Goal: Check status: Check status

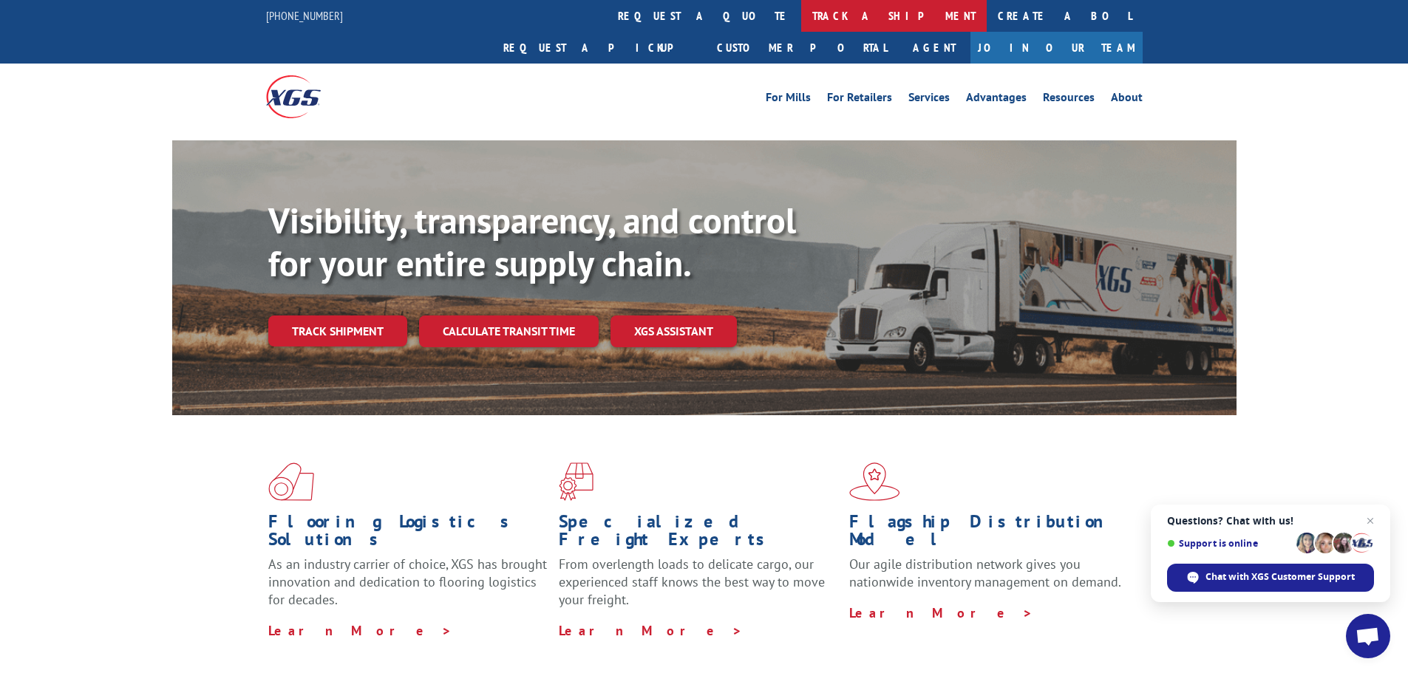
click at [801, 4] on link "track a shipment" at bounding box center [894, 16] width 186 height 32
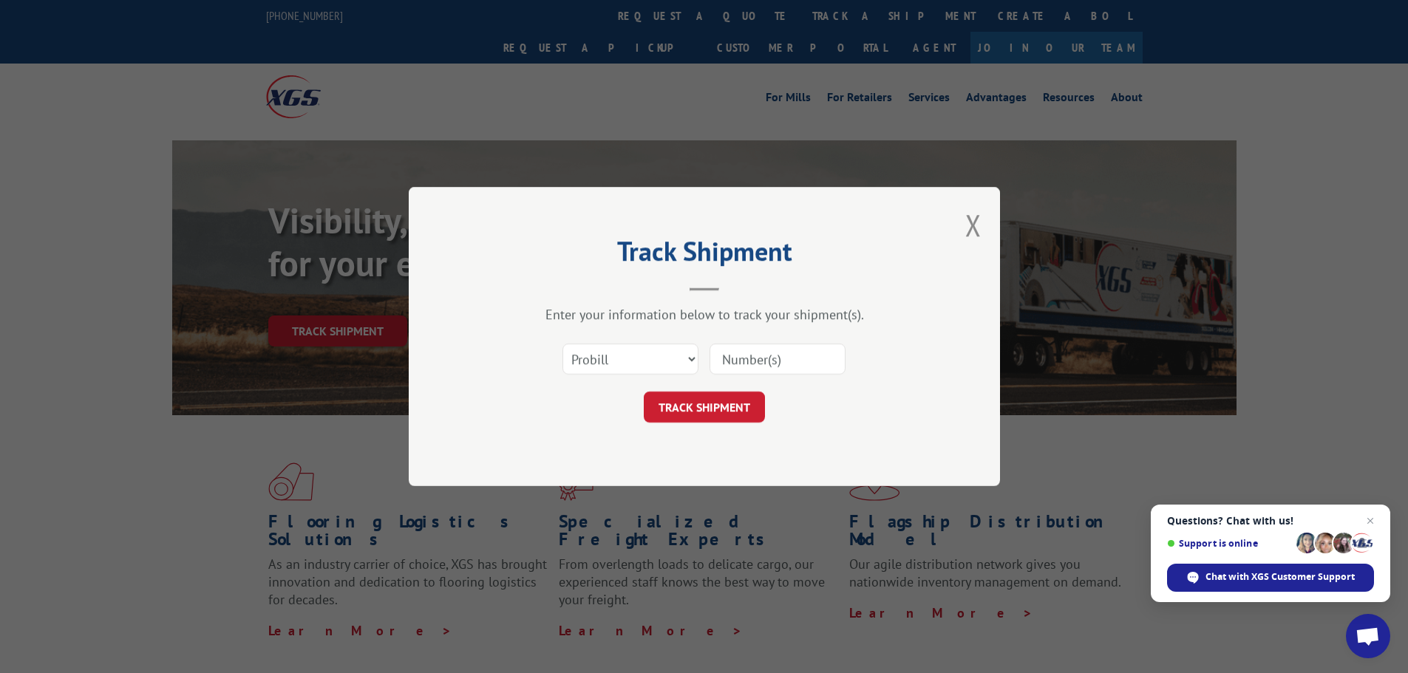
paste input "17503705"
type input "17503705"
click at [720, 405] on button "TRACK SHIPMENT" at bounding box center [704, 407] width 121 height 31
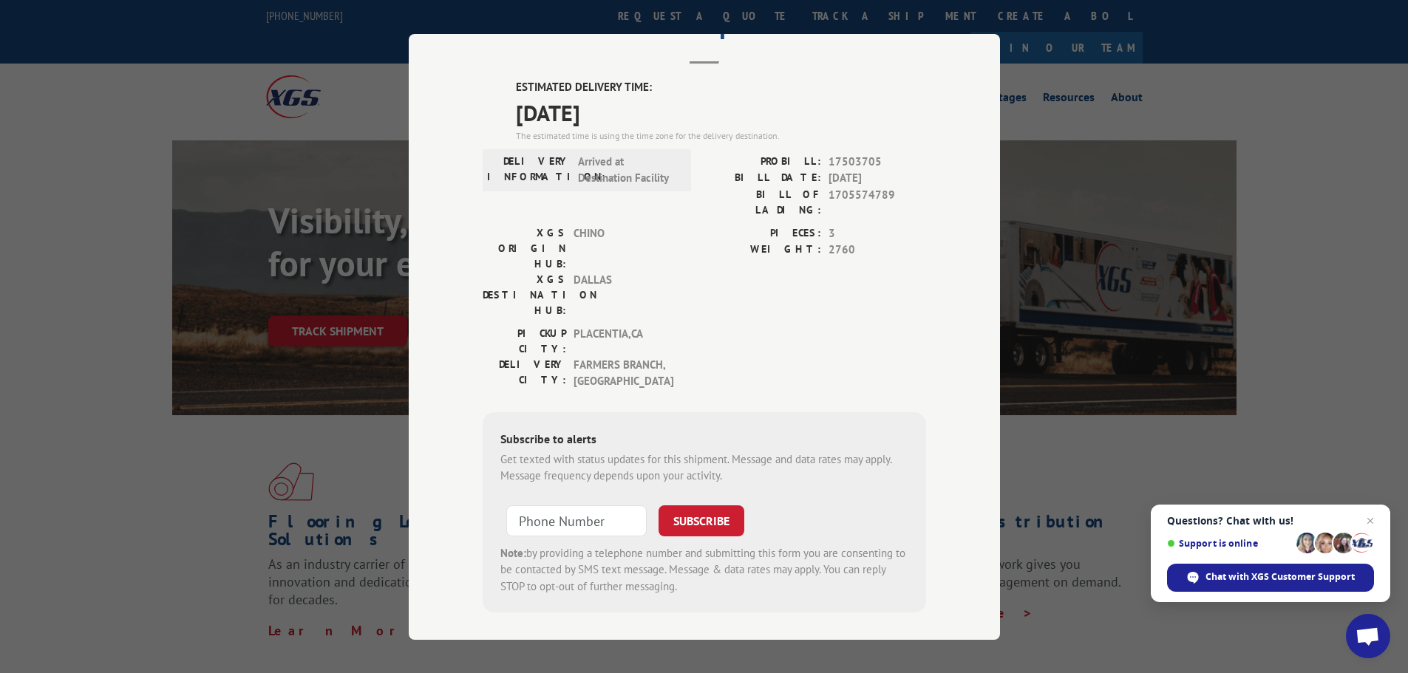
scroll to position [76, 0]
click at [593, 503] on input "+1 (___) ___-____" at bounding box center [576, 518] width 140 height 31
type input "[PHONE_NUMBER]"
click at [684, 503] on button "SUBSCRIBE" at bounding box center [702, 518] width 86 height 31
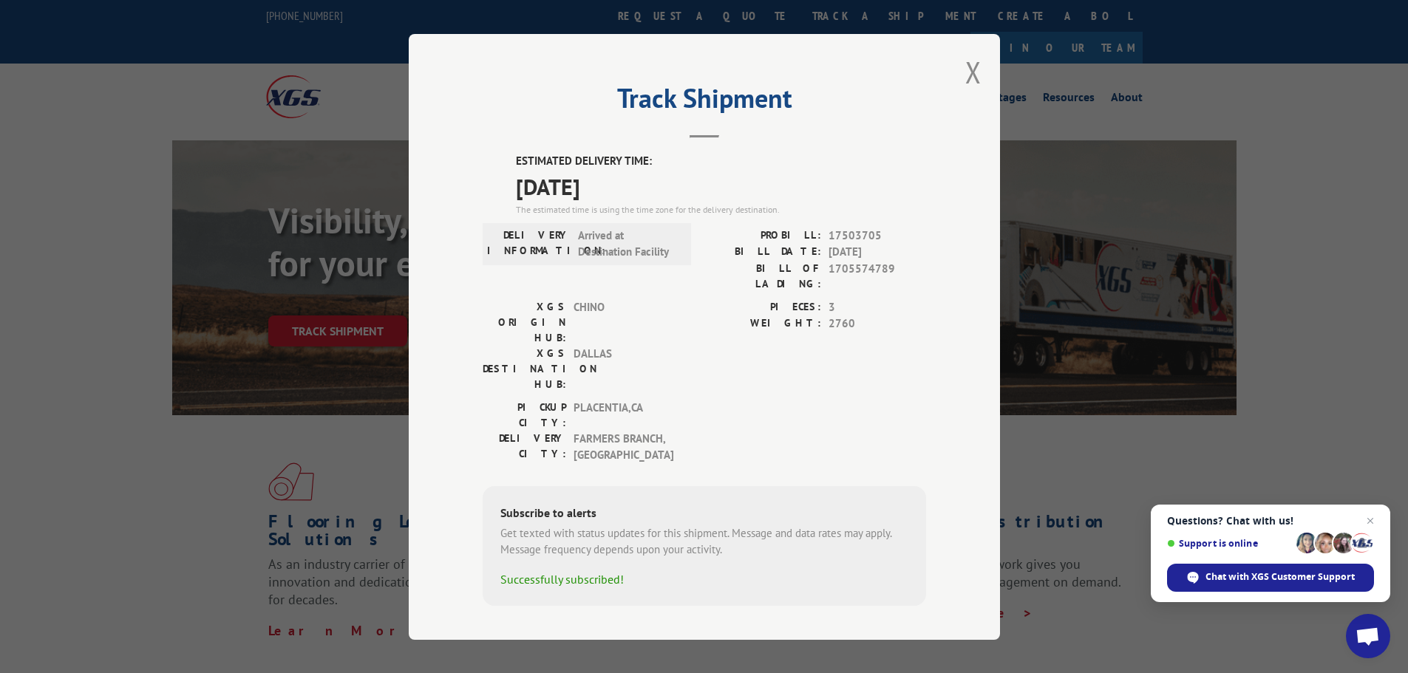
click at [589, 246] on span "Arrived at Destination Facility" at bounding box center [628, 243] width 100 height 33
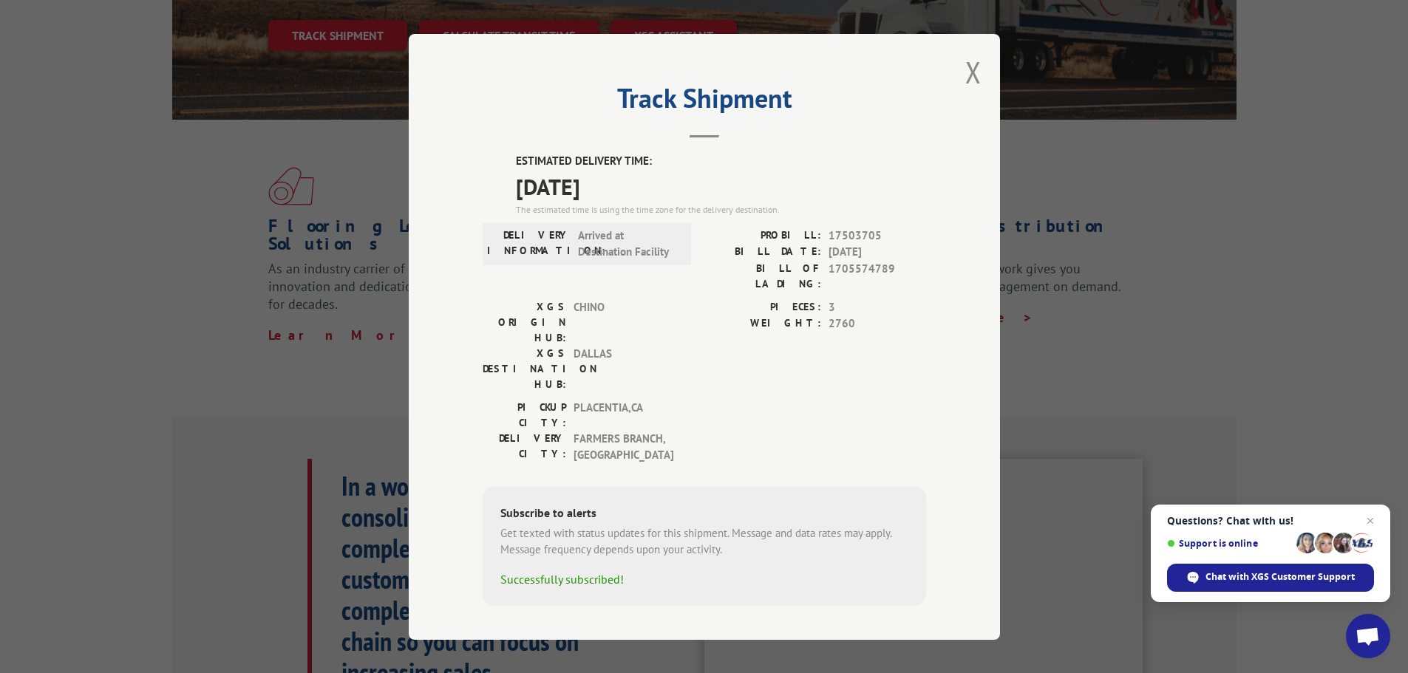
scroll to position [222, 0]
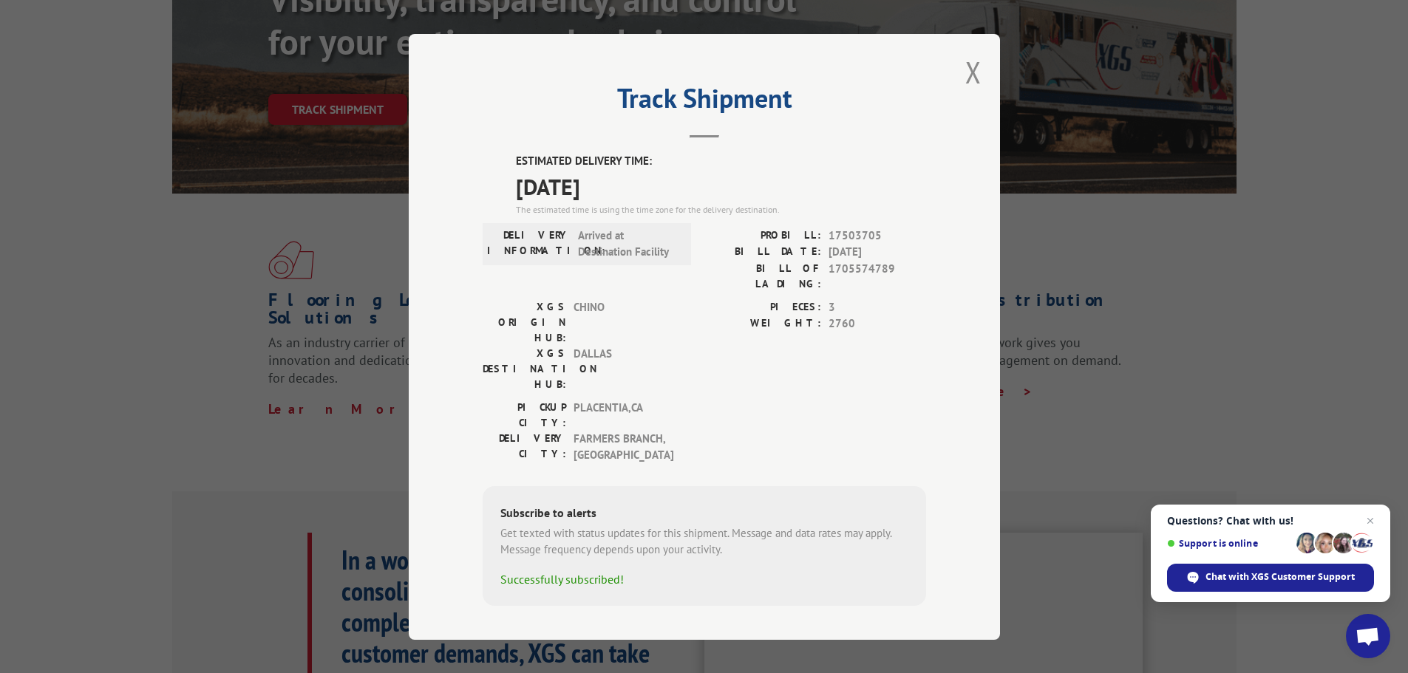
click at [704, 146] on div "Track Shipment ESTIMATED DELIVERY TIME: [DATE] The estimated time is using the …" at bounding box center [704, 337] width 591 height 606
click at [974, 78] on button "Close modal" at bounding box center [973, 71] width 16 height 39
